Goal: Check status: Check status

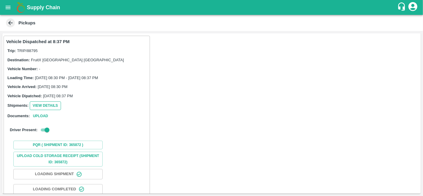
scroll to position [37, 0]
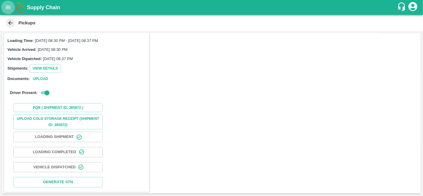
click at [7, 5] on icon "open drawer" at bounding box center [8, 7] width 7 height 7
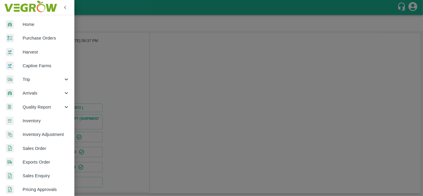
click at [42, 40] on span "Purchase Orders" at bounding box center [46, 38] width 47 height 7
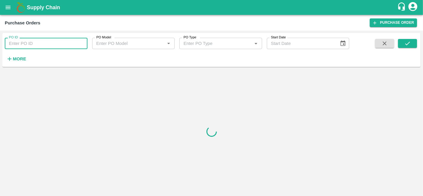
click at [32, 43] on input "PO ID" at bounding box center [46, 43] width 83 height 11
paste input "176591"
type input "176591"
click at [409, 45] on icon "submit" at bounding box center [408, 43] width 7 height 7
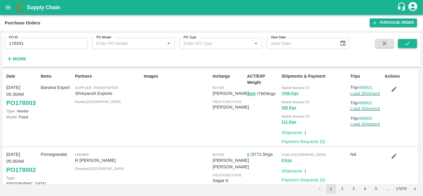
click at [409, 44] on icon "submit" at bounding box center [408, 43] width 7 height 7
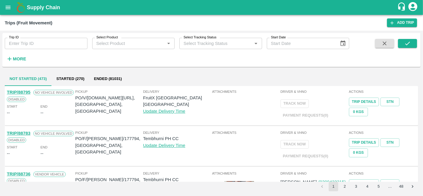
click at [23, 51] on div "More" at bounding box center [14, 56] width 28 height 15
click at [27, 42] on input "Trip ID" at bounding box center [46, 43] width 83 height 11
paste input "176605"
type input "176605"
click at [410, 45] on icon "submit" at bounding box center [408, 43] width 7 height 7
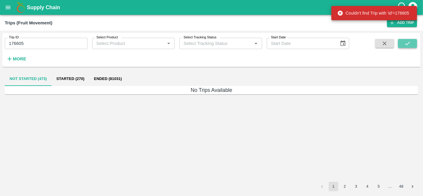
click at [410, 45] on icon "submit" at bounding box center [408, 43] width 7 height 7
click at [9, 7] on icon "open drawer" at bounding box center [8, 7] width 7 height 7
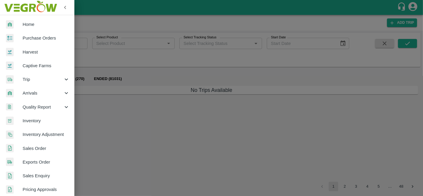
click at [35, 36] on span "Purchase Orders" at bounding box center [46, 38] width 47 height 7
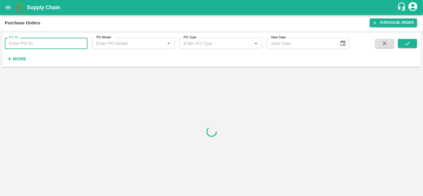
click at [32, 44] on input "PO ID" at bounding box center [46, 43] width 83 height 11
paste input "176605"
type input "176605"
click at [408, 44] on icon "submit" at bounding box center [408, 44] width 5 height 4
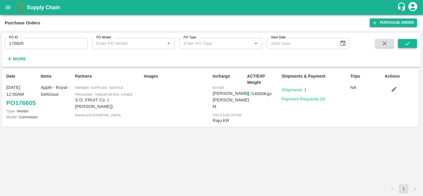
click at [408, 44] on icon "submit" at bounding box center [408, 44] width 5 height 4
